Goal: Find specific page/section: Find specific page/section

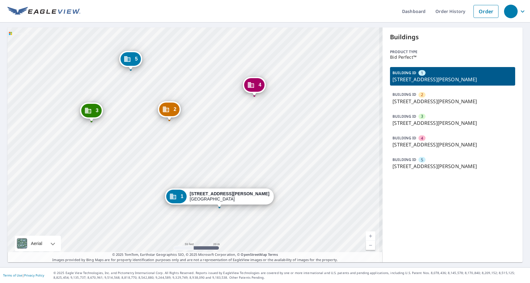
drag, startPoint x: 153, startPoint y: 119, endPoint x: 12, endPoint y: 132, distance: 141.7
click at [173, 146] on div "2 2101 Nash St Sanford, NC 27330 3 2109 Nash St Sanford, NC 27330 4 2107 Nash S…" at bounding box center [194, 144] width 375 height 235
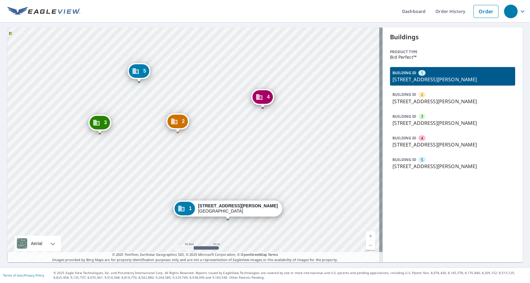
click at [197, 171] on div "2 2101 Nash St Sanford, NC 27330 3 2109 Nash St Sanford, NC 27330 4 2107 Nash S…" at bounding box center [194, 144] width 375 height 235
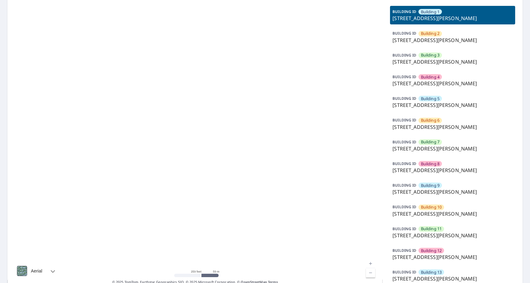
scroll to position [62, 0]
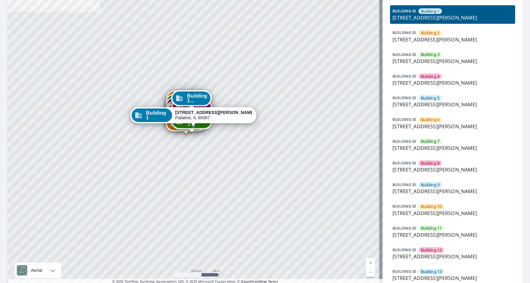
click at [421, 207] on span "Building 10" at bounding box center [431, 207] width 21 height 6
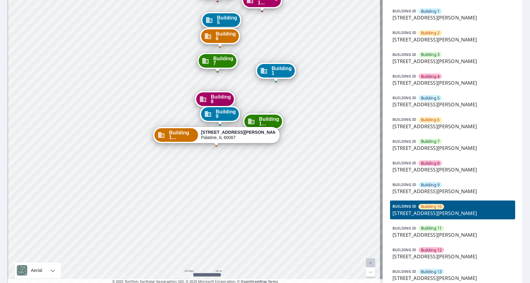
drag, startPoint x: 200, startPoint y: 156, endPoint x: 203, endPoint y: 167, distance: 11.0
click at [203, 167] on div "Building 1 42 North Smith Street Palatine, IL 60067 Building 2 42 North Smith S…" at bounding box center [194, 127] width 375 height 323
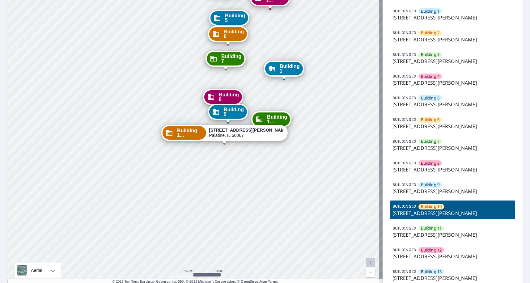
drag, startPoint x: 234, startPoint y: 169, endPoint x: 248, endPoint y: 148, distance: 25.4
click at [240, 155] on div "Building 1 42 North Smith Street Palatine, IL 60067 Building 2 42 North Smith S…" at bounding box center [194, 127] width 375 height 323
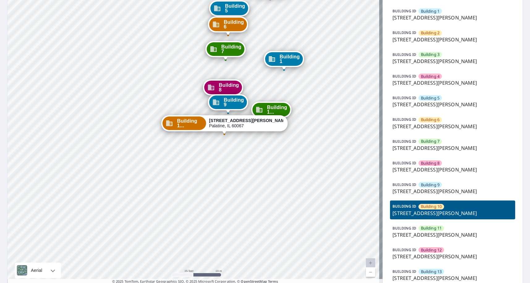
drag, startPoint x: 240, startPoint y: 164, endPoint x: 21, endPoint y: 171, distance: 218.7
click at [238, 164] on div "Building 1 42 North Smith Street Palatine, IL 60067 Building 2 42 North Smith S…" at bounding box center [194, 127] width 375 height 323
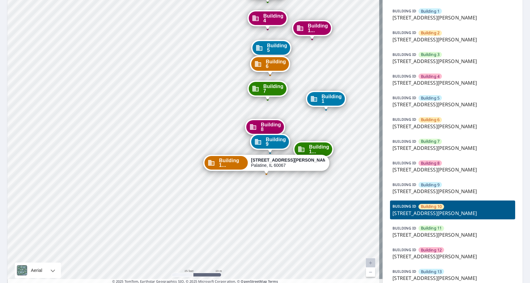
drag, startPoint x: 275, startPoint y: 219, endPoint x: 286, endPoint y: 210, distance: 14.0
click at [273, 221] on div "Building 1 42 North Smith Street Palatine, IL 60067 Building 2 42 North Smith S…" at bounding box center [194, 127] width 375 height 323
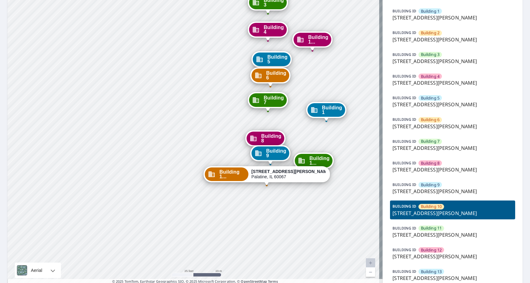
drag, startPoint x: 270, startPoint y: 210, endPoint x: 266, endPoint y: 206, distance: 5.5
click at [268, 215] on div "Building 1 42 North Smith Street Palatine, IL 60067 Building 2 42 North Smith S…" at bounding box center [194, 127] width 375 height 323
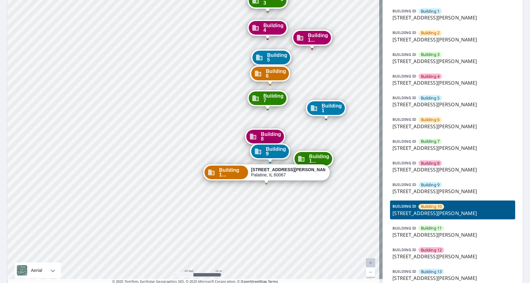
drag, startPoint x: 266, startPoint y: 200, endPoint x: 260, endPoint y: 205, distance: 8.1
click at [260, 205] on div "Building 1 42 North Smith Street Palatine, IL 60067 Building 2 42 North Smith S…" at bounding box center [194, 127] width 375 height 323
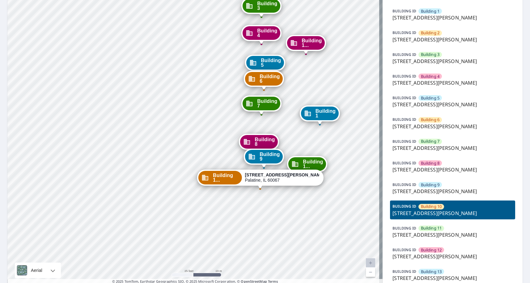
click at [265, 159] on span "Building 9" at bounding box center [269, 156] width 20 height 9
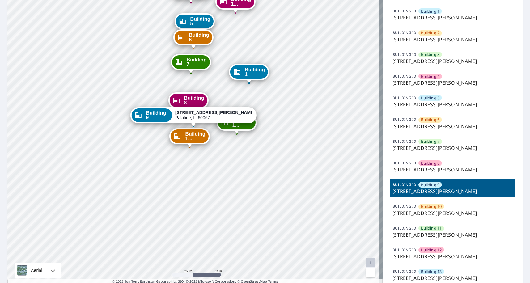
click at [200, 138] on span "Building 1..." at bounding box center [195, 136] width 20 height 9
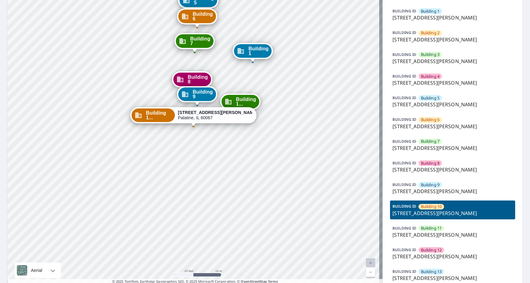
drag, startPoint x: 241, startPoint y: 171, endPoint x: 257, endPoint y: 186, distance: 21.9
click at [257, 186] on div "Building 1 42 North Smith Street Palatine, IL 60067 Building 2 42 North Smith S…" at bounding box center [194, 127] width 375 height 323
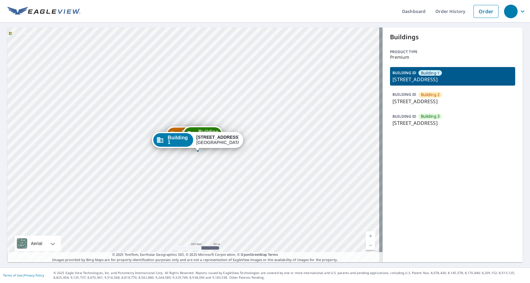
click at [197, 170] on div "Building 2 5502 26th Avenue Northwest Rochester, MN 55901 Building 3 5502 26th …" at bounding box center [194, 144] width 375 height 235
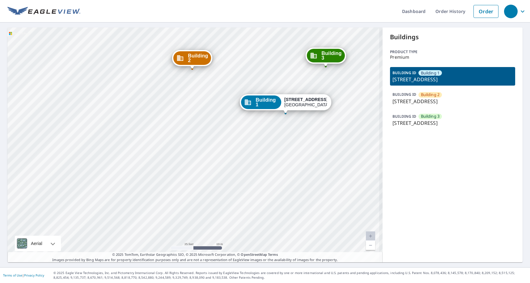
drag, startPoint x: 246, startPoint y: 158, endPoint x: 220, endPoint y: 169, distance: 28.4
click at [210, 175] on div "Building 2 5502 26th Avenue Northwest Rochester, MN 55901 Building 3 5502 26th …" at bounding box center [194, 144] width 375 height 235
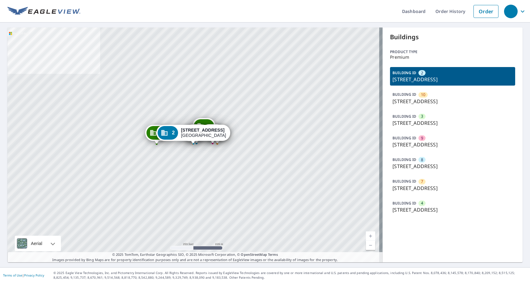
click at [437, 145] on p "4686-4690 Lake Villa Dr, Clearwater, FL, 33762" at bounding box center [452, 144] width 120 height 7
click at [436, 140] on div "BUILDING ID 9 [STREET_ADDRESS]" at bounding box center [452, 141] width 125 height 19
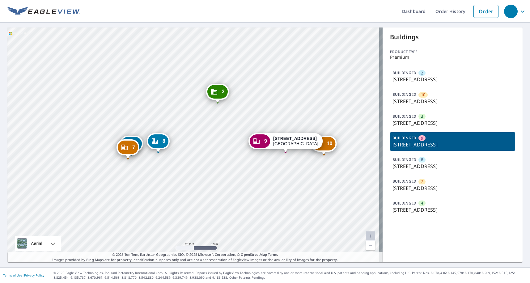
drag, startPoint x: 270, startPoint y: 172, endPoint x: 273, endPoint y: 180, distance: 8.6
click at [273, 180] on div "2 4740-4750 Lake Villa Dr Clearwater, FL 33762 10 4680-4684 Lake Villa Dr Clear…" at bounding box center [194, 144] width 375 height 235
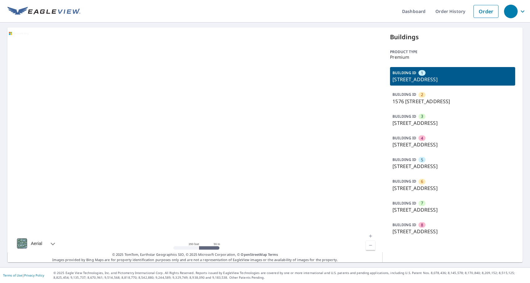
click at [421, 227] on div "BUILDING ID 8 55 ASPEN HILLS TERR SW, CALGARY, AB, T3H0P3" at bounding box center [452, 228] width 125 height 19
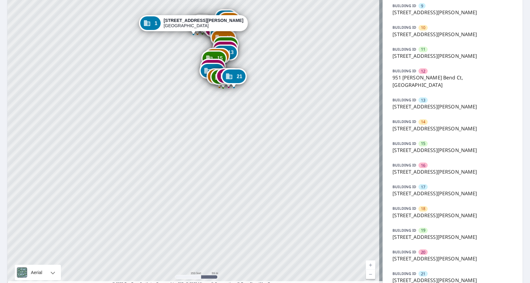
scroll to position [247, 0]
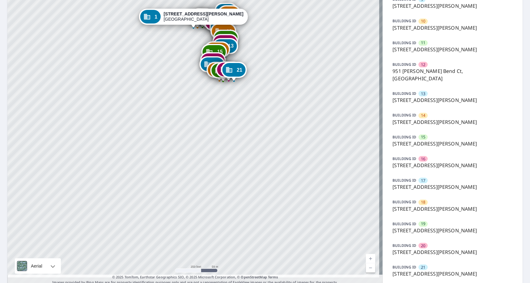
click at [435, 270] on p "[STREET_ADDRESS][PERSON_NAME]" at bounding box center [452, 273] width 120 height 7
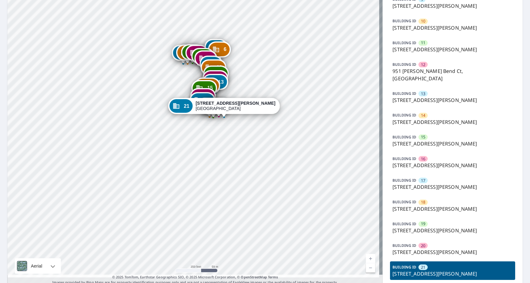
drag, startPoint x: 210, startPoint y: 83, endPoint x: 243, endPoint y: 177, distance: 99.1
click at [243, 177] on div "1 [STREET_ADDRESS][PERSON_NAME] 2 [STREET_ADDRESS][PERSON_NAME] 3 [STREET_ADDRE…" at bounding box center [194, 32] width 375 height 504
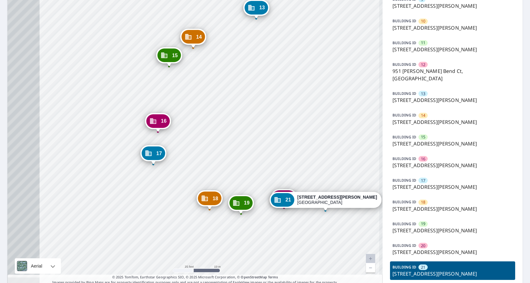
drag, startPoint x: 174, startPoint y: 76, endPoint x: 218, endPoint y: 153, distance: 88.6
click at [218, 153] on div "1 [STREET_ADDRESS][PERSON_NAME] 2 [STREET_ADDRESS][PERSON_NAME] 3 [STREET_ADDRE…" at bounding box center [194, 32] width 375 height 504
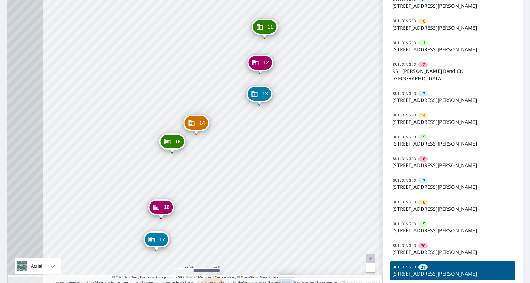
click at [231, 180] on div "1 [STREET_ADDRESS][PERSON_NAME] 2 [STREET_ADDRESS][PERSON_NAME] 3 [STREET_ADDRE…" at bounding box center [194, 32] width 375 height 504
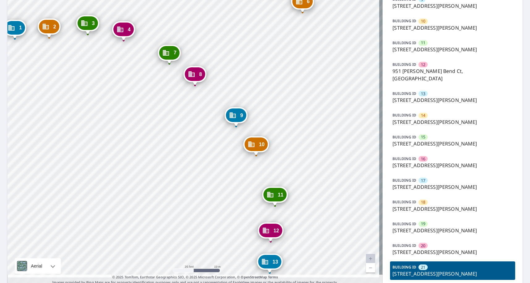
drag, startPoint x: 291, startPoint y: 131, endPoint x: 275, endPoint y: 92, distance: 42.1
click at [275, 92] on div "1 [STREET_ADDRESS][PERSON_NAME] 2 [STREET_ADDRESS][PERSON_NAME] 3 [STREET_ADDRE…" at bounding box center [194, 32] width 375 height 504
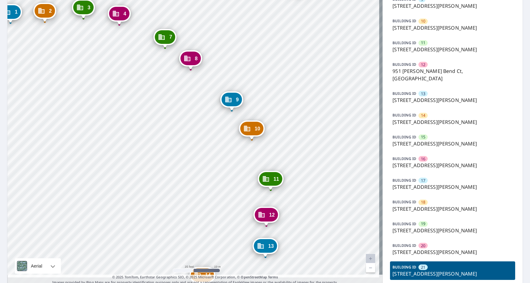
drag, startPoint x: 332, startPoint y: 138, endPoint x: 317, endPoint y: 87, distance: 52.3
click at [319, 93] on div "1 [STREET_ADDRESS][PERSON_NAME] 2 [STREET_ADDRESS][PERSON_NAME] 3 [STREET_ADDRE…" at bounding box center [194, 32] width 375 height 504
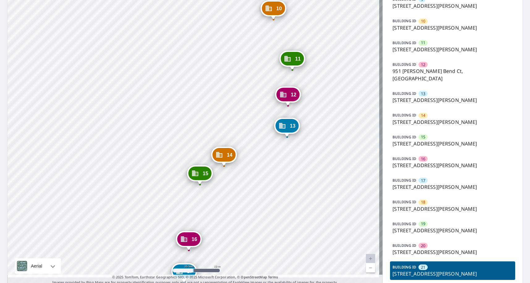
drag, startPoint x: 287, startPoint y: 175, endPoint x: 334, endPoint y: 108, distance: 81.7
click at [334, 109] on div "1 [STREET_ADDRESS][PERSON_NAME] 2 [STREET_ADDRESS][PERSON_NAME] 3 [STREET_ADDRE…" at bounding box center [194, 32] width 375 height 504
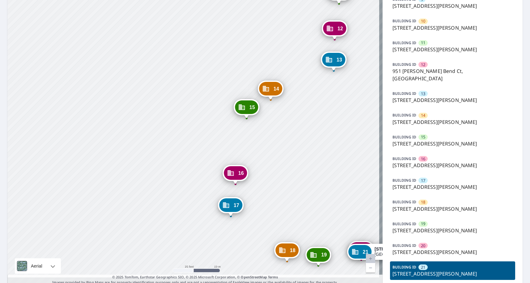
click at [172, 139] on div "1 [STREET_ADDRESS][PERSON_NAME] 2 [STREET_ADDRESS][PERSON_NAME] 3 [STREET_ADDRE…" at bounding box center [194, 32] width 375 height 504
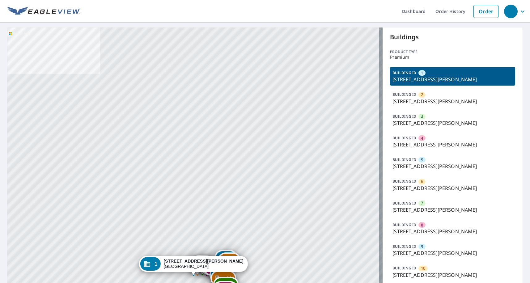
click at [411, 101] on p "[STREET_ADDRESS][PERSON_NAME]" at bounding box center [452, 101] width 120 height 7
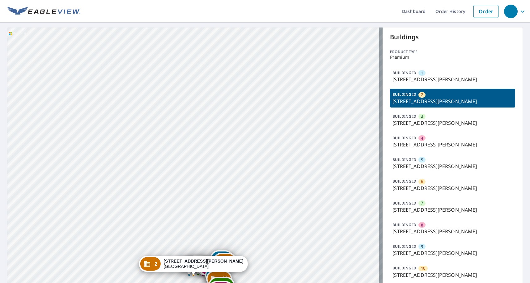
drag, startPoint x: 256, startPoint y: 198, endPoint x: 282, endPoint y: 135, distance: 68.2
click at [286, 132] on div "1 915 Hanna Bend Ct Manchester, MO 63021 3 923 Hanna Bend Ct Manchester, MO 630…" at bounding box center [194, 279] width 375 height 504
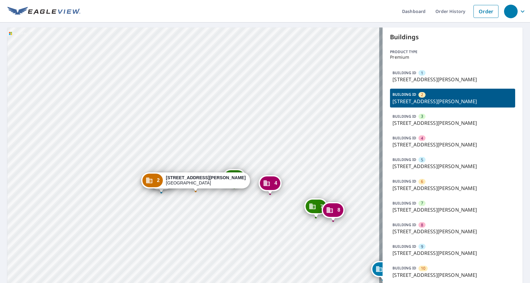
drag, startPoint x: 185, startPoint y: 59, endPoint x: 127, endPoint y: 34, distance: 62.9
click at [128, 34] on div "1 915 Hanna Bend Ct Manchester, MO 63021 3 923 Hanna Bend Ct Manchester, MO 630…" at bounding box center [194, 279] width 375 height 504
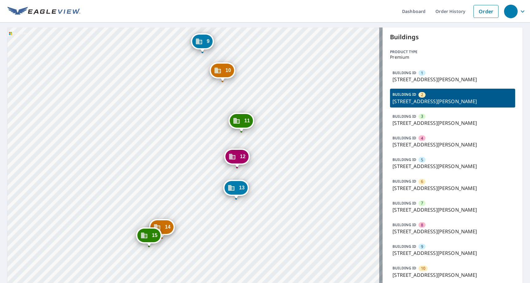
drag, startPoint x: 257, startPoint y: 167, endPoint x: 250, endPoint y: 51, distance: 116.4
click at [250, 51] on div "1 915 Hanna Bend Ct Manchester, MO 63021 3 923 Hanna Bend Ct Manchester, MO 630…" at bounding box center [194, 279] width 375 height 504
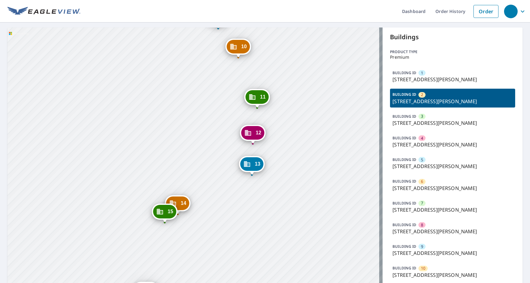
drag, startPoint x: 306, startPoint y: 147, endPoint x: 323, endPoint y: 95, distance: 55.1
click at [323, 95] on div "1 915 Hanna Bend Ct Manchester, MO 63021 3 923 Hanna Bend Ct Manchester, MO 630…" at bounding box center [194, 279] width 375 height 504
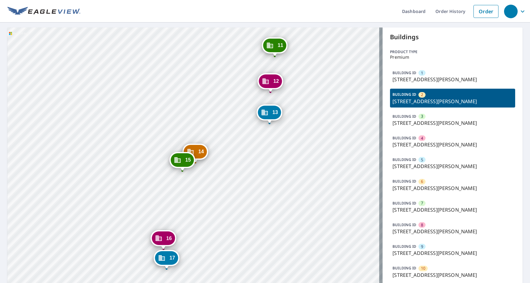
drag, startPoint x: 255, startPoint y: 197, endPoint x: 288, endPoint y: 106, distance: 96.5
click at [294, 98] on div "1 915 Hanna Bend Ct Manchester, MO 63021 3 923 Hanna Bend Ct Manchester, MO 630…" at bounding box center [194, 279] width 375 height 504
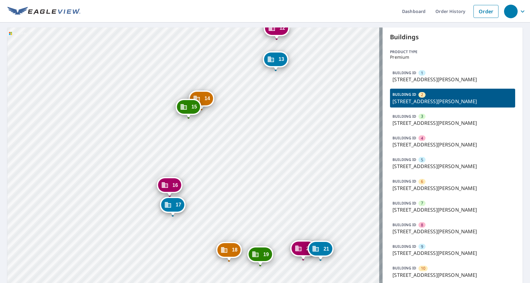
drag, startPoint x: 191, startPoint y: 118, endPoint x: 226, endPoint y: 167, distance: 60.2
click at [226, 167] on div "1 915 Hanna Bend Ct Manchester, MO 63021 3 923 Hanna Bend Ct Manchester, MO 630…" at bounding box center [194, 279] width 375 height 504
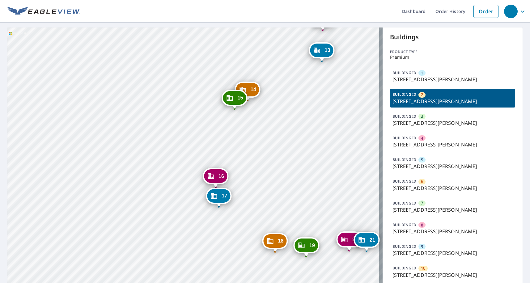
drag, startPoint x: 197, startPoint y: 118, endPoint x: 238, endPoint y: 185, distance: 78.4
click at [247, 109] on div "15 963 Hanna Bend Ct Manchester, MO 63021" at bounding box center [234, 99] width 26 height 19
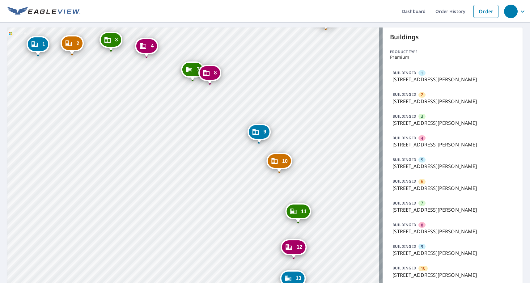
drag, startPoint x: 229, startPoint y: 91, endPoint x: 232, endPoint y: 169, distance: 78.2
click at [247, 199] on div "1 915 Hanna Bend Ct Manchester, MO 63021 2 919 Hanna Bend Ct Manchester, MO 630…" at bounding box center [194, 279] width 375 height 504
